Goal: Register for event/course

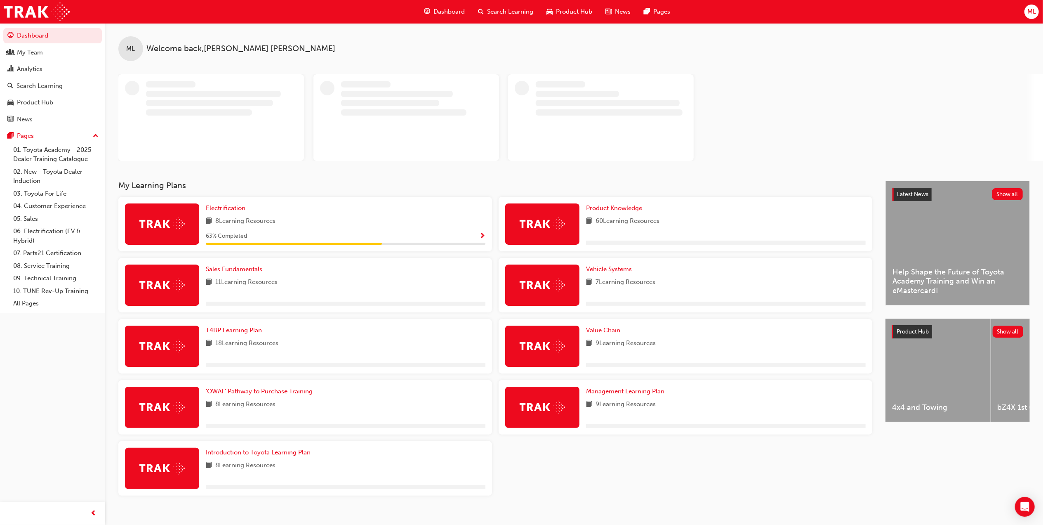
click at [446, 14] on span "Dashboard" at bounding box center [449, 11] width 31 height 9
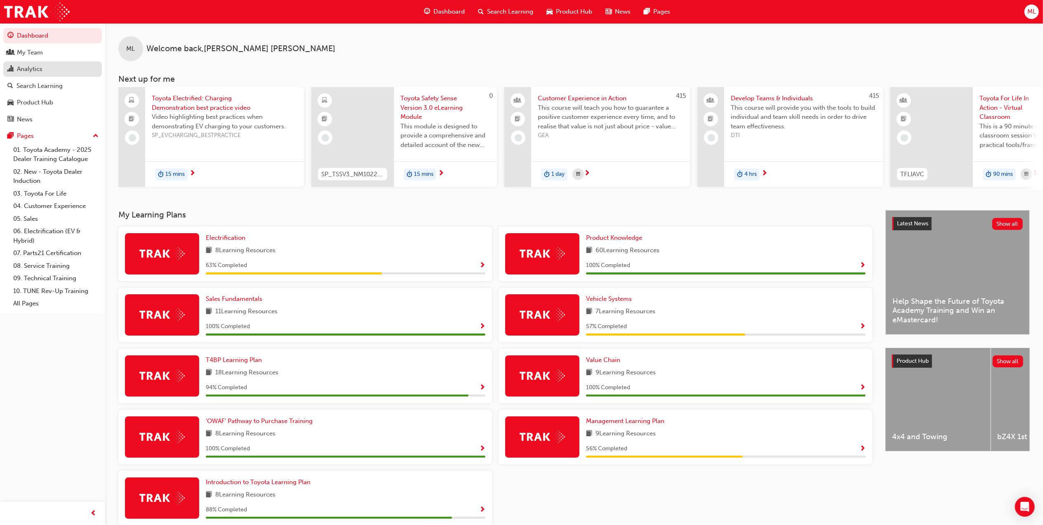
click at [38, 68] on div "Analytics" at bounding box center [30, 68] width 26 height 9
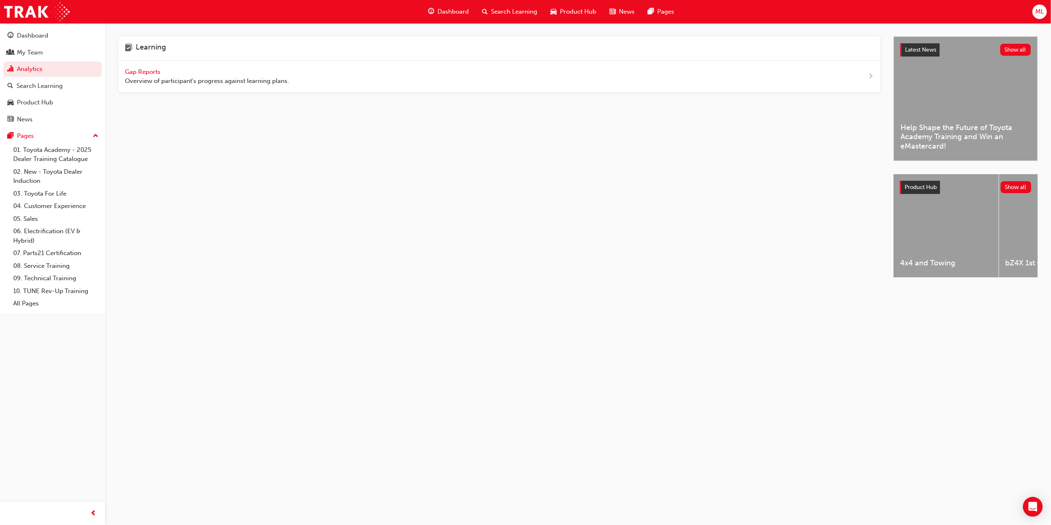
click at [139, 78] on span "Overview of participant's progress against learning plans." at bounding box center [207, 80] width 164 height 9
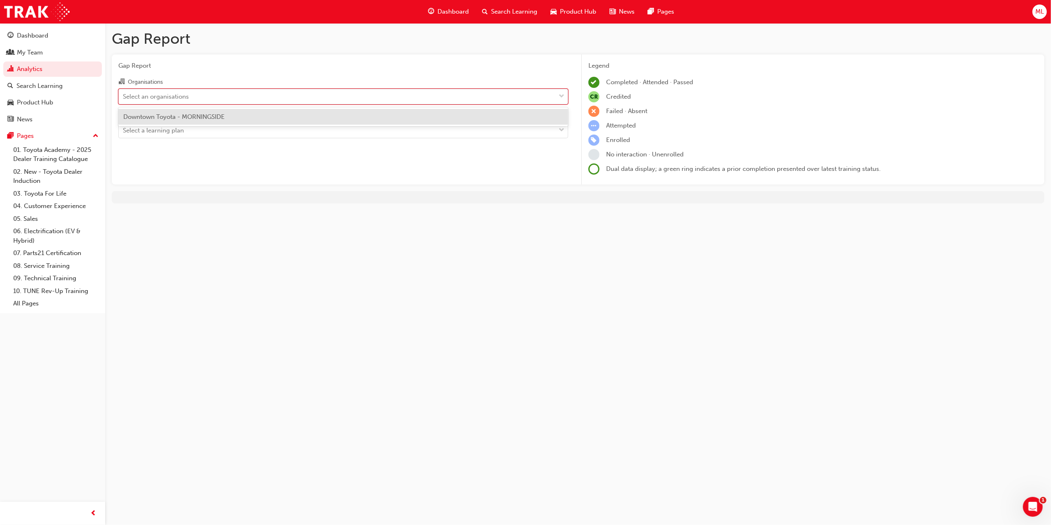
click at [207, 101] on div "Select an organisations" at bounding box center [337, 96] width 437 height 14
click at [124, 99] on input "Organisations option Downtown Toyota - MORNINGSIDE focused, 1 of 1. 1 result av…" at bounding box center [123, 95] width 1 height 7
click at [195, 115] on span "Downtown Toyota - MORNINGSIDE" at bounding box center [173, 116] width 101 height 7
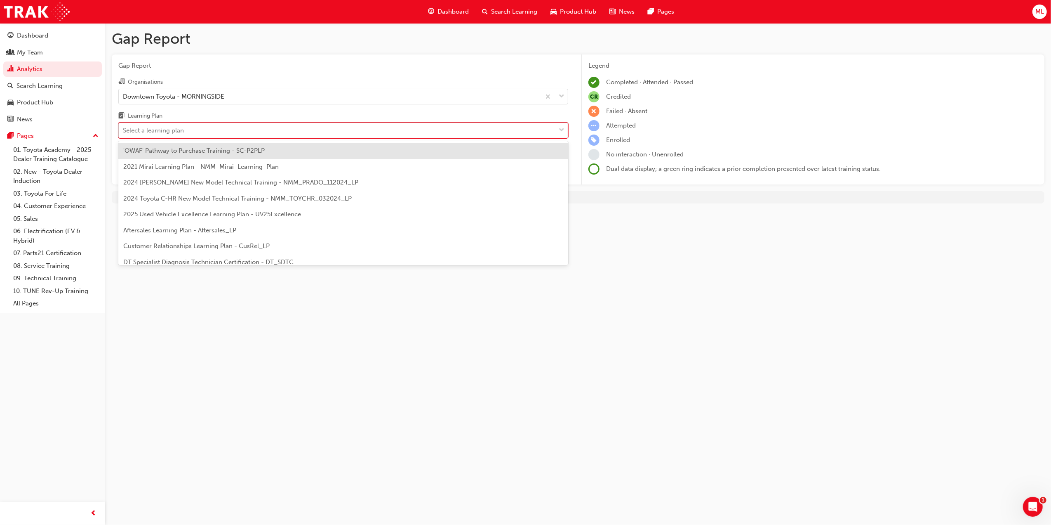
click at [183, 129] on div "Select a learning plan" at bounding box center [153, 130] width 61 height 9
click at [124, 129] on input "Learning Plan option 'OWAF' Pathway to Purchase Training - SC-P2PLP focused, 1 …" at bounding box center [123, 130] width 1 height 7
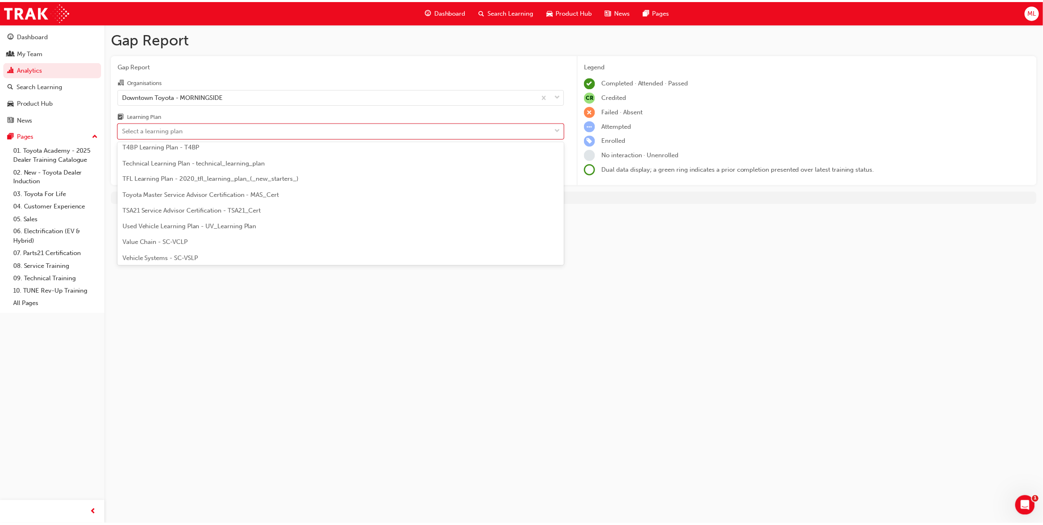
scroll to position [356, 0]
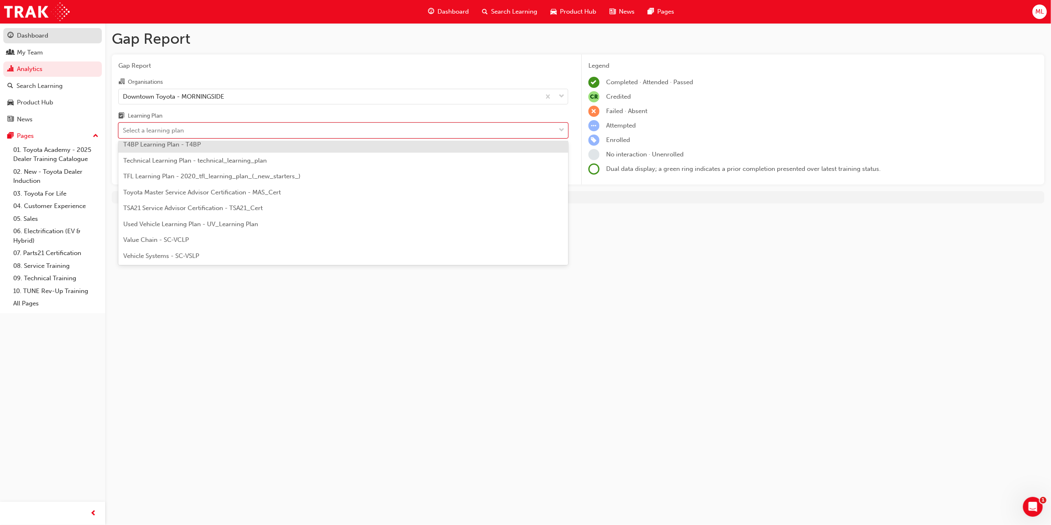
click at [39, 36] on div "Dashboard" at bounding box center [32, 35] width 31 height 9
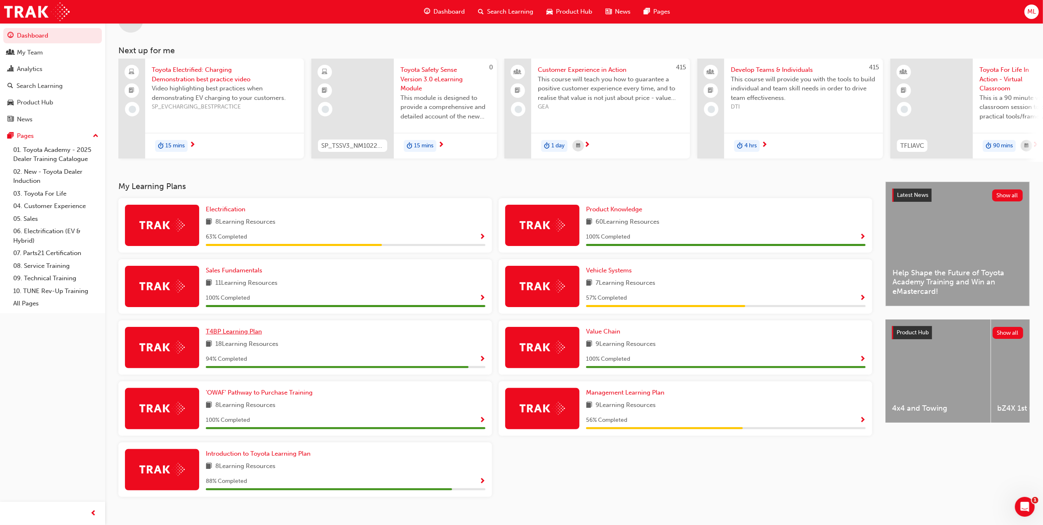
scroll to position [44, 0]
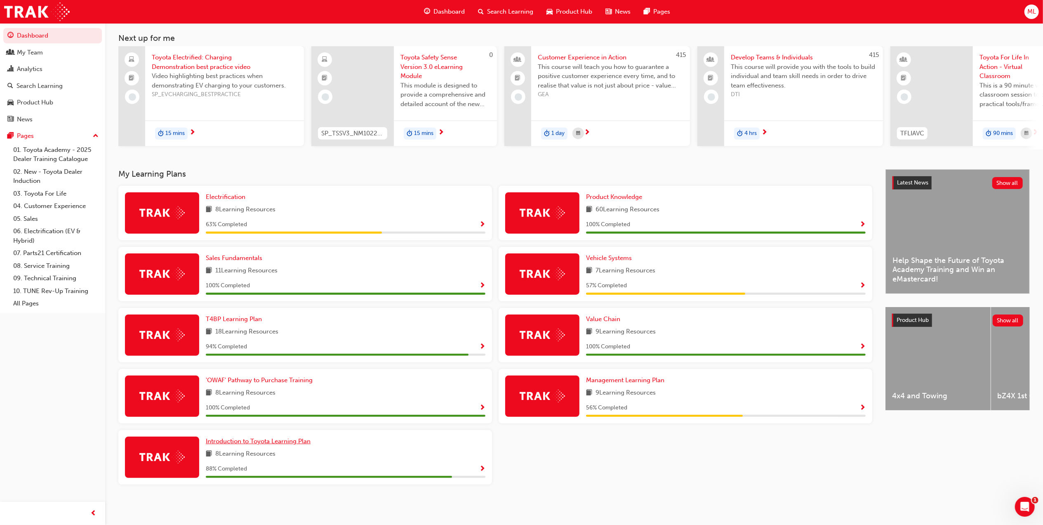
click at [253, 442] on span "Introduction to Toyota Learning Plan" at bounding box center [258, 440] width 105 height 7
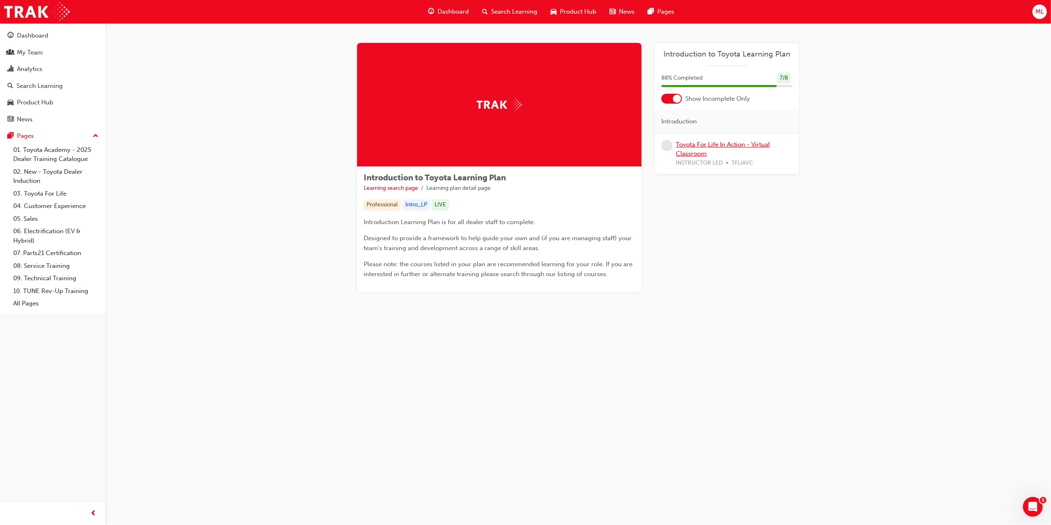
click at [703, 146] on link "Toyota For Life In Action - Virtual Classroom" at bounding box center [723, 149] width 94 height 17
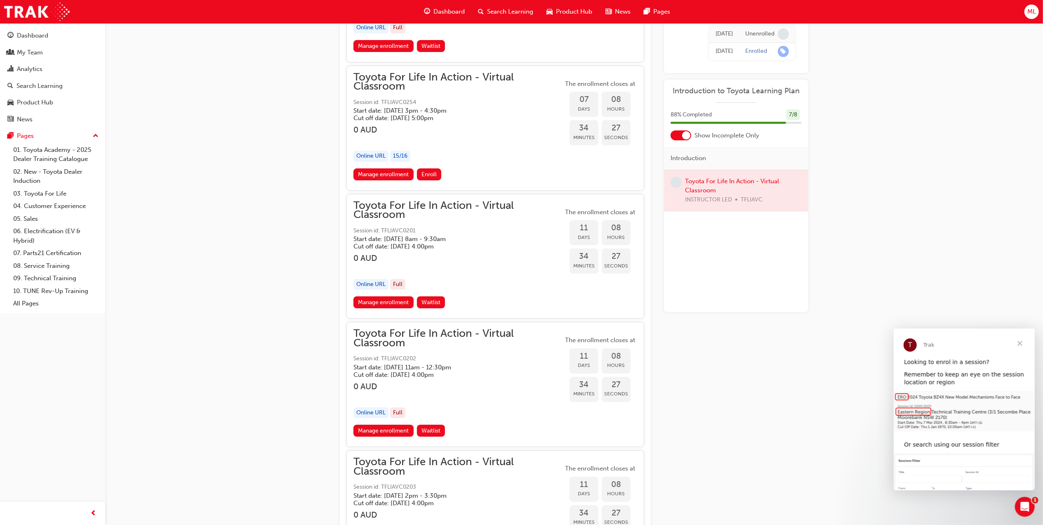
scroll to position [2560, 0]
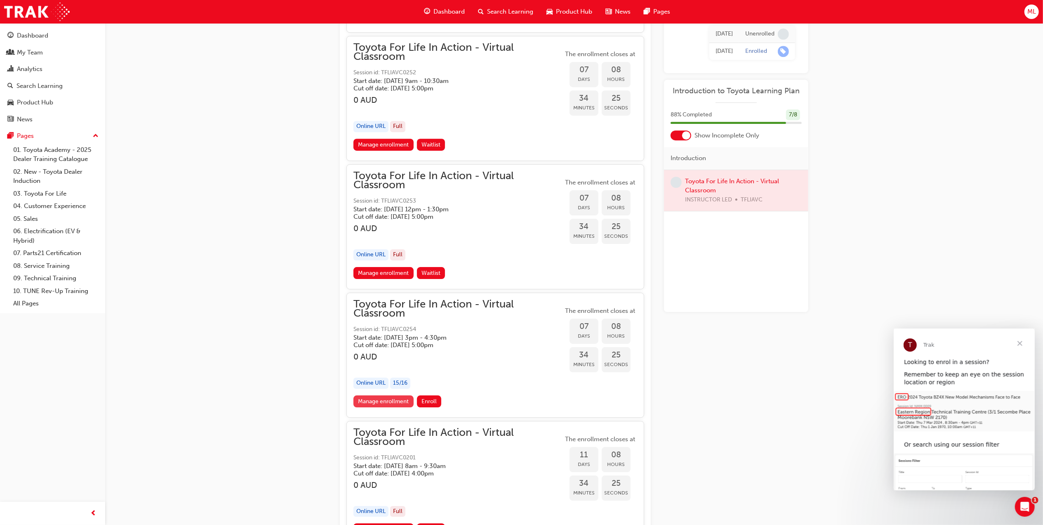
click at [370, 407] on link "Manage enrollment" at bounding box center [383, 401] width 60 height 12
